Goal: Task Accomplishment & Management: Manage account settings

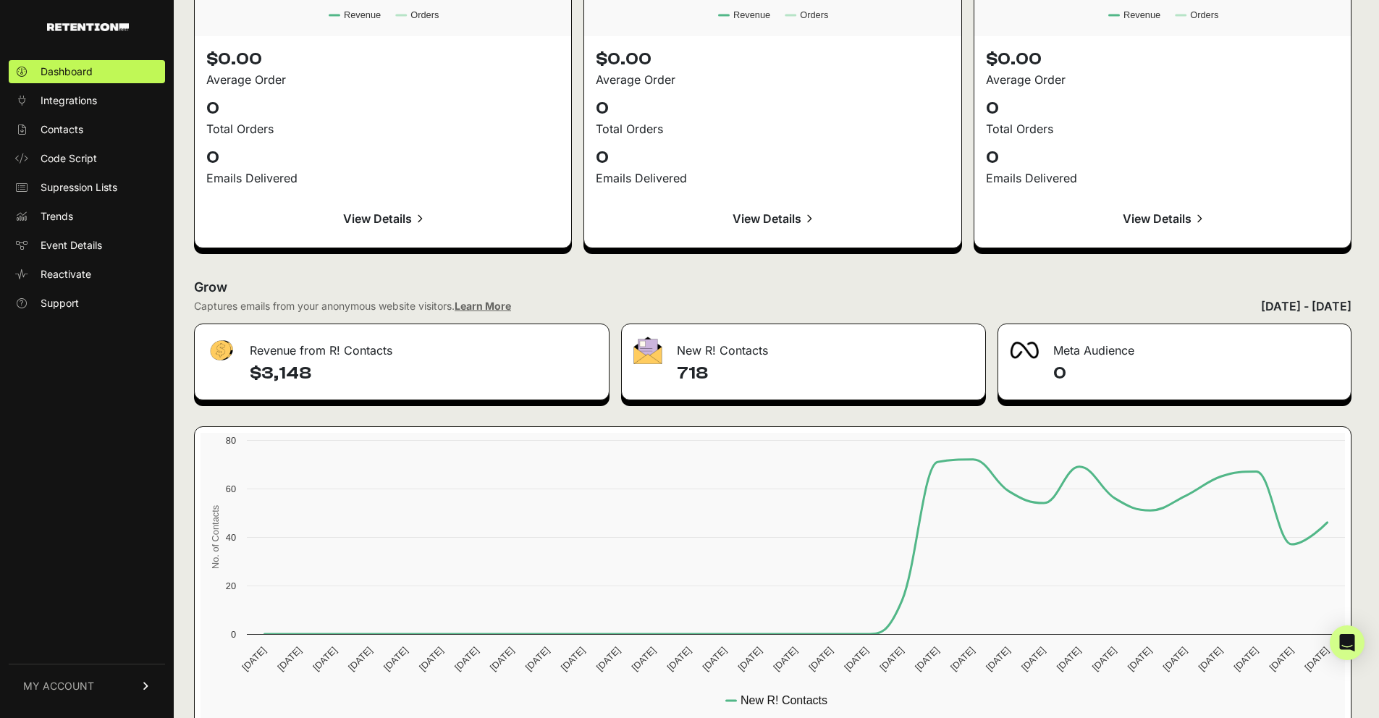
scroll to position [1532, 0]
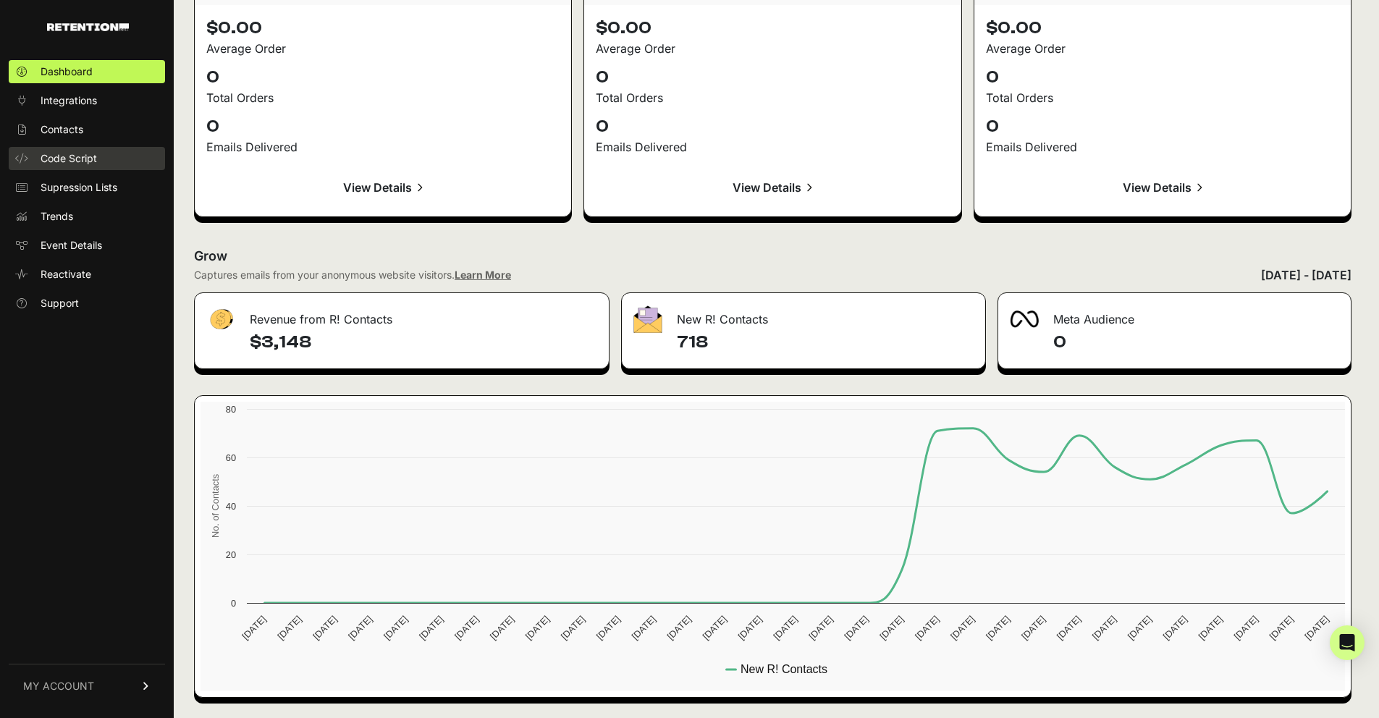
click at [81, 165] on span "Code Script" at bounding box center [69, 158] width 56 height 14
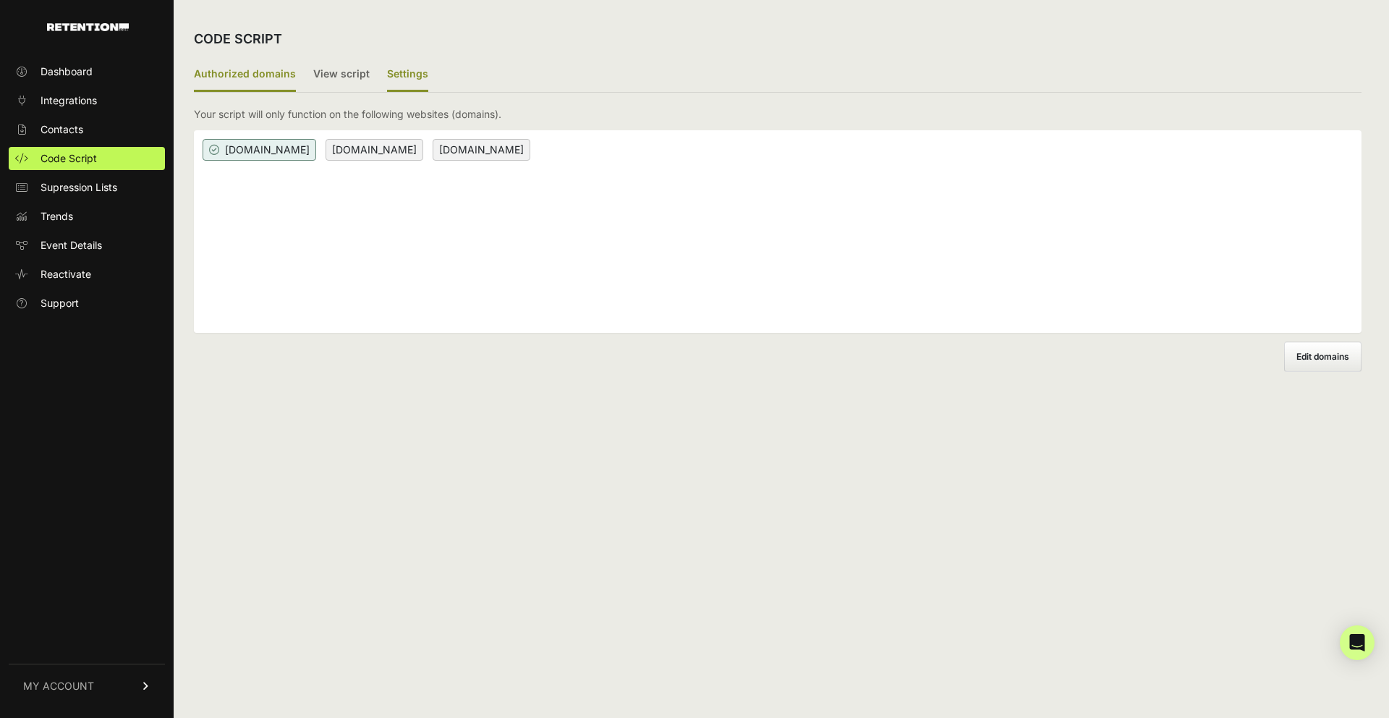
click at [405, 72] on label "Settings" at bounding box center [407, 75] width 41 height 34
click at [0, 0] on input "Settings" at bounding box center [0, 0] width 0 height 0
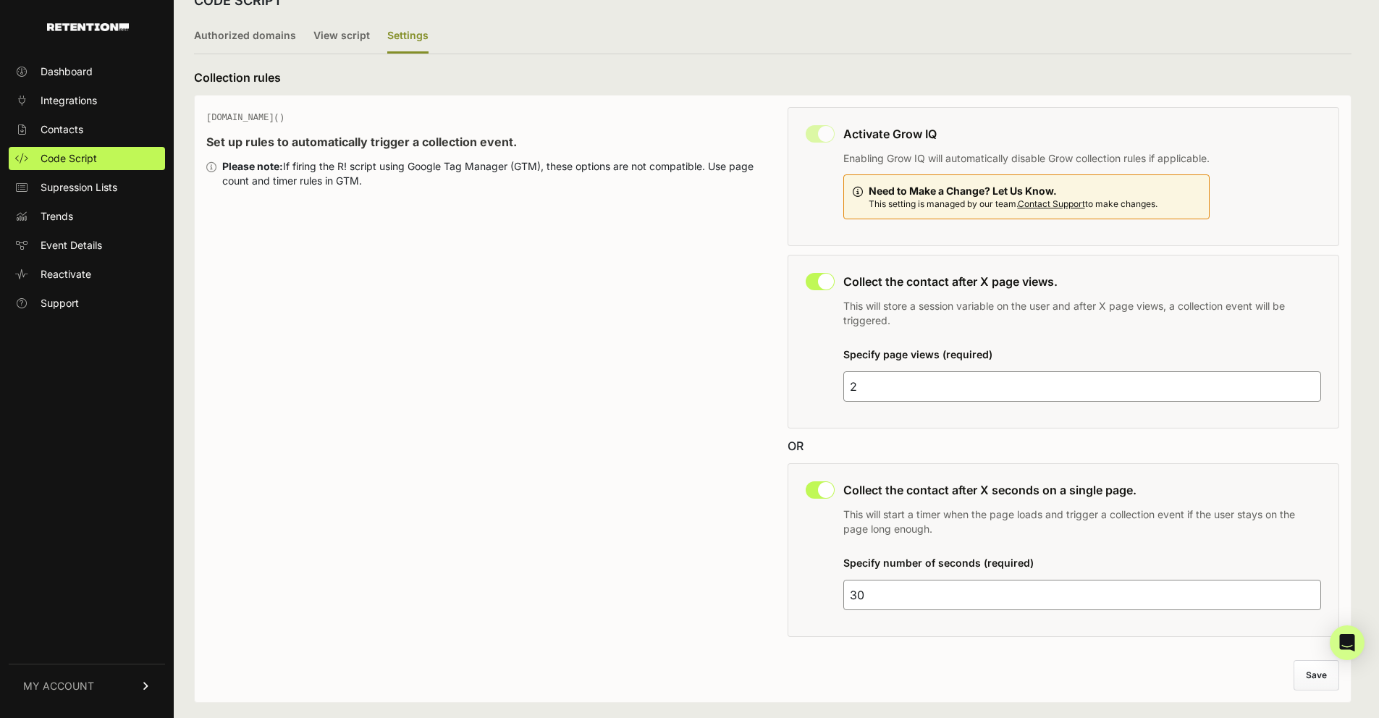
scroll to position [46, 0]
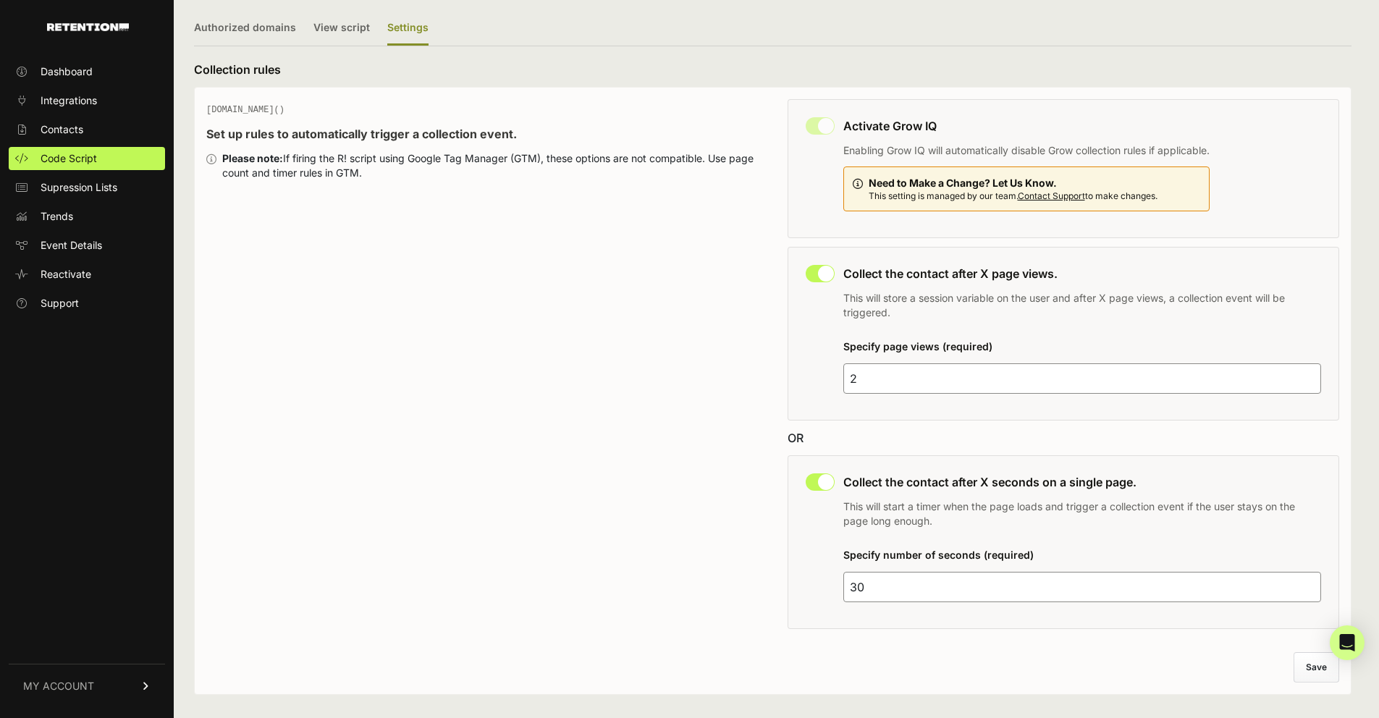
click at [881, 585] on input "30" at bounding box center [1082, 587] width 478 height 30
type input "15"
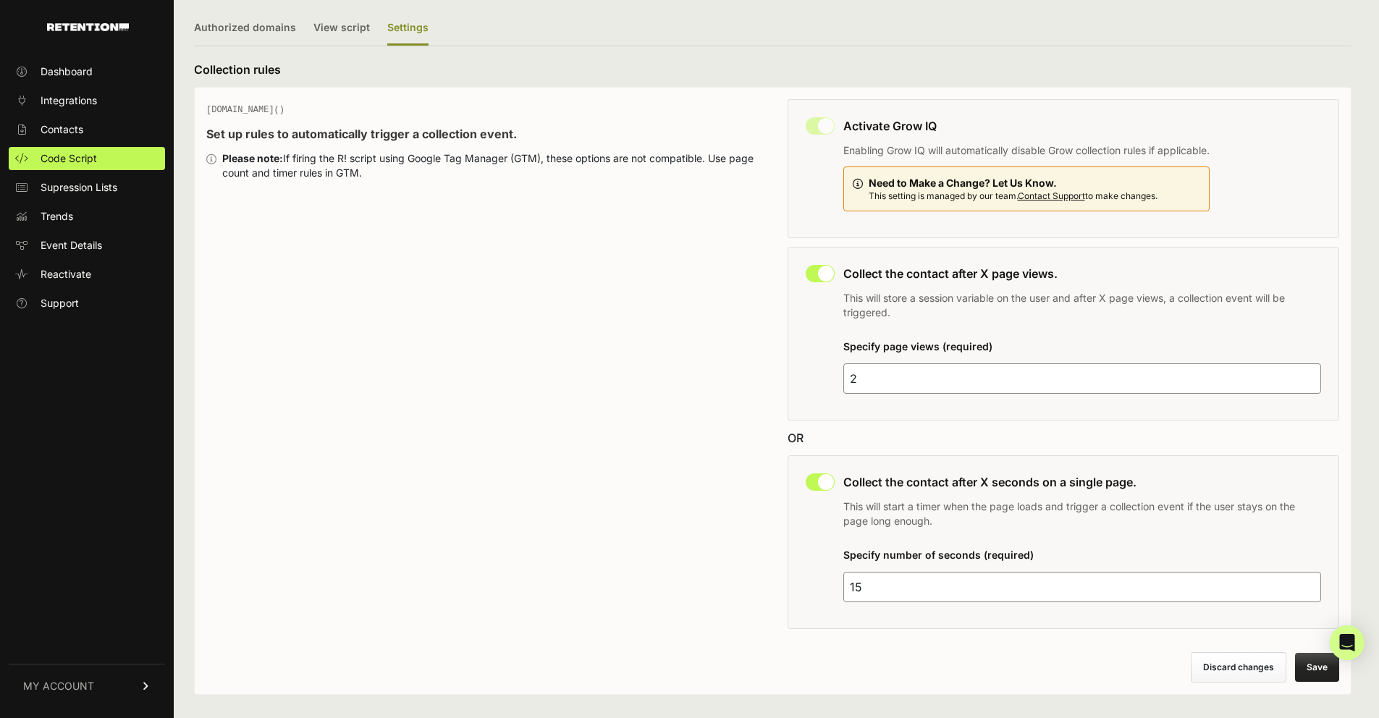
click at [1318, 670] on button "Save" at bounding box center [1317, 667] width 44 height 29
